Goal: Task Accomplishment & Management: Use online tool/utility

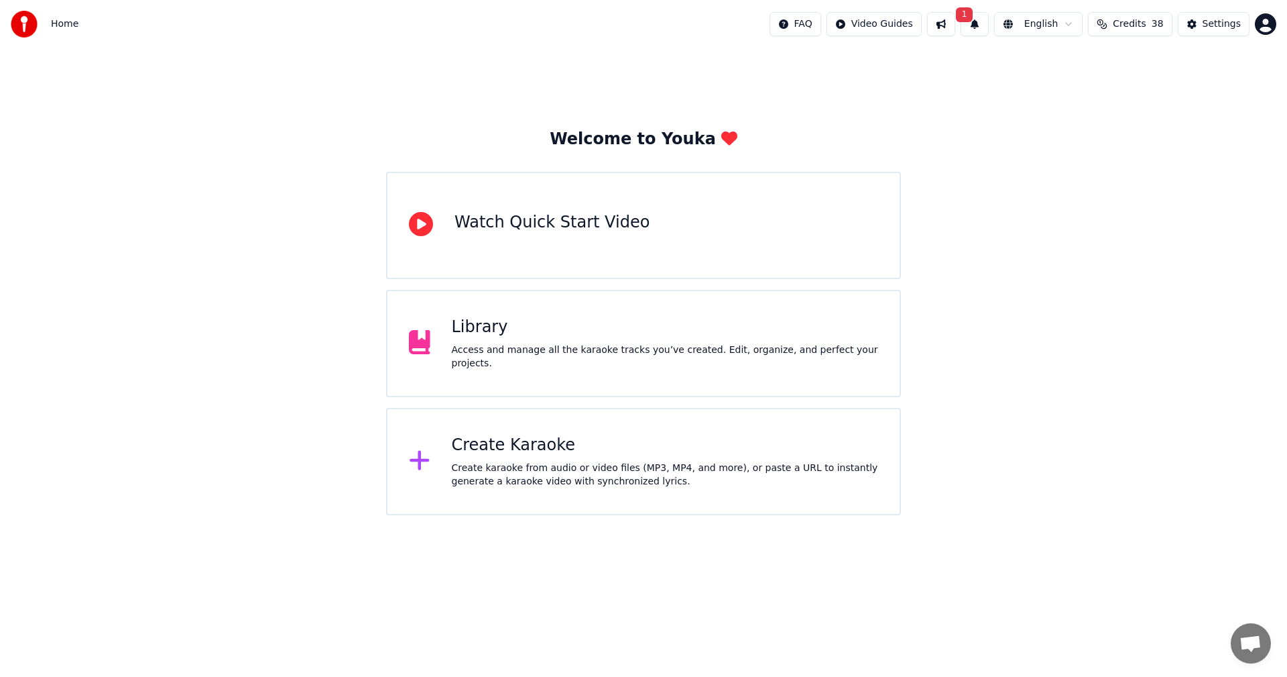
click at [943, 26] on button at bounding box center [941, 24] width 28 height 24
click at [956, 22] on button at bounding box center [941, 24] width 28 height 24
click at [974, 21] on span "1" at bounding box center [964, 14] width 17 height 15
click at [1115, 24] on button "Credits 38" at bounding box center [1130, 24] width 84 height 24
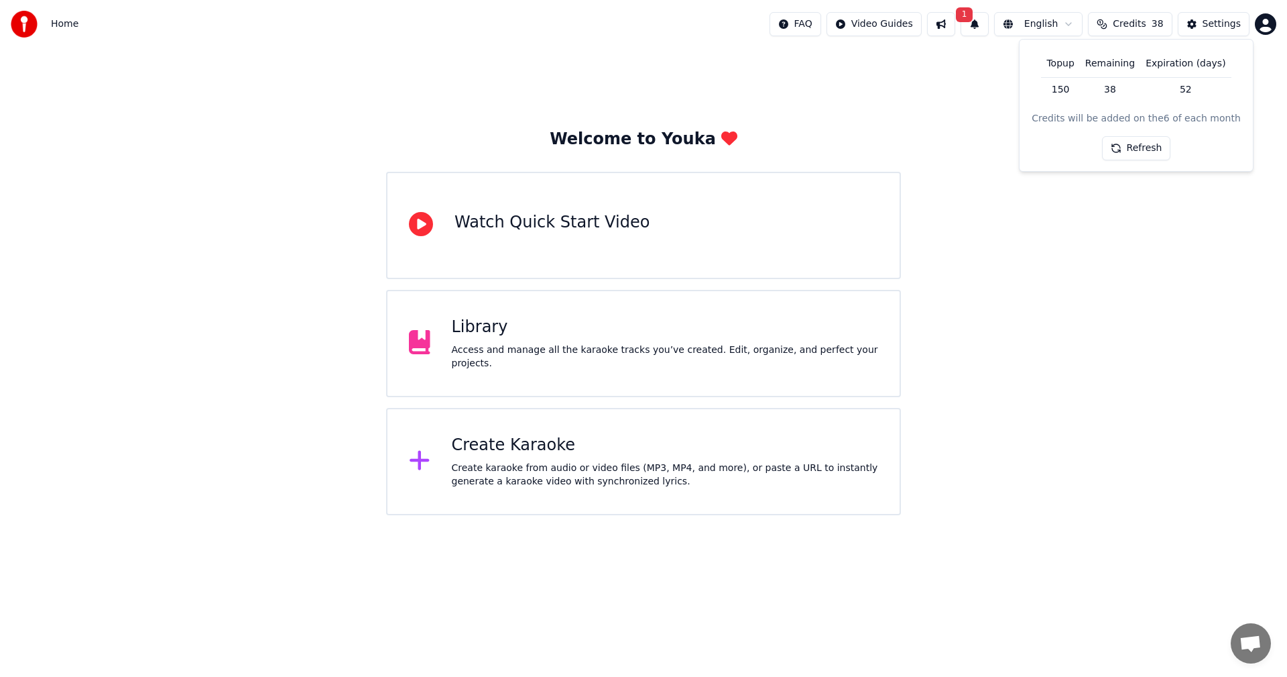
click at [1131, 156] on button "Refresh" at bounding box center [1136, 148] width 69 height 24
click at [1131, 156] on div "Refresh" at bounding box center [1136, 148] width 85 height 24
click at [1131, 156] on button "Refresh" at bounding box center [1136, 148] width 69 height 24
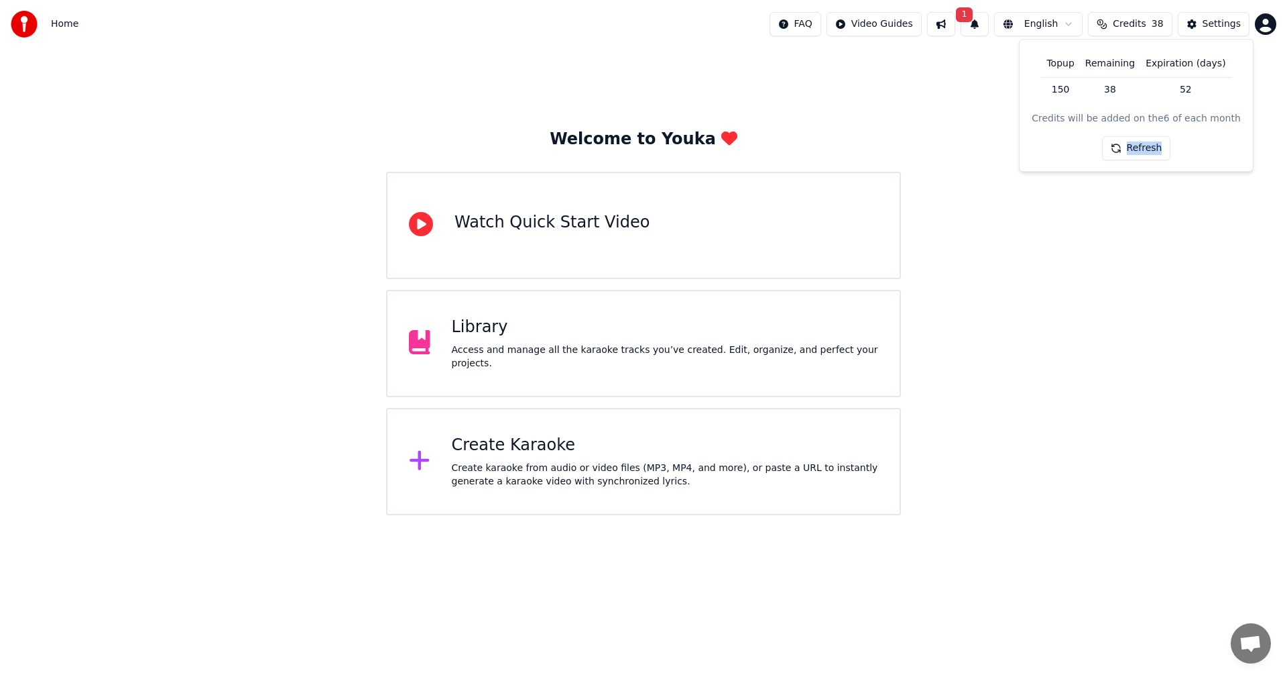
click at [1128, 154] on div "Refresh" at bounding box center [1136, 148] width 69 height 24
